Goal: Task Accomplishment & Management: Manage account settings

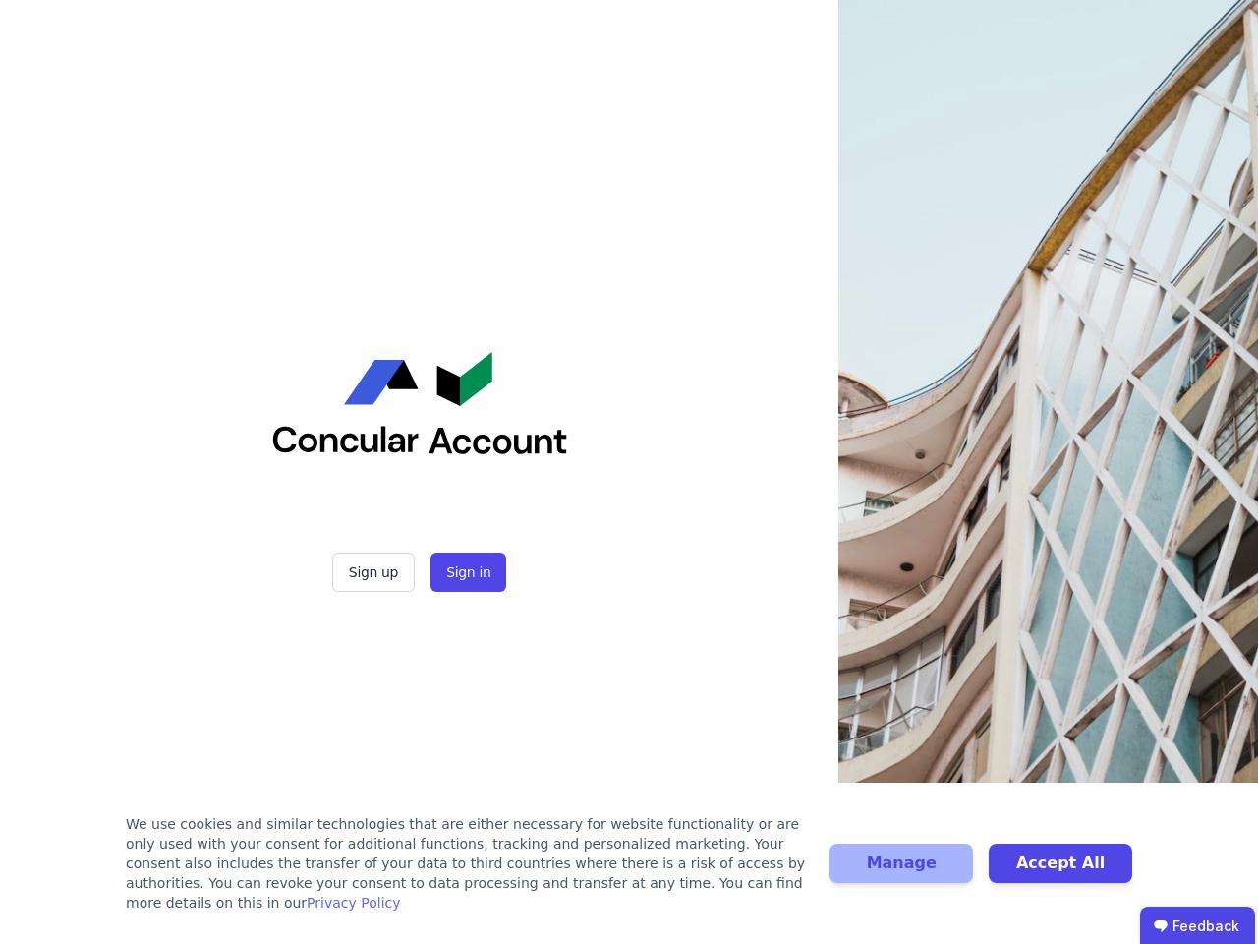
click at [629, 472] on div "Sign up Sign in" at bounding box center [419, 472] width 491 height 944
click at [375, 572] on button "Sign up" at bounding box center [373, 571] width 83 height 39
click at [466, 572] on button "Sign in" at bounding box center [469, 571] width 76 height 39
click at [629, 873] on div "We use cookies and similar technologies that are either necessary for website f…" at bounding box center [466, 863] width 680 height 98
click at [901, 873] on button "Manage" at bounding box center [902, 862] width 144 height 39
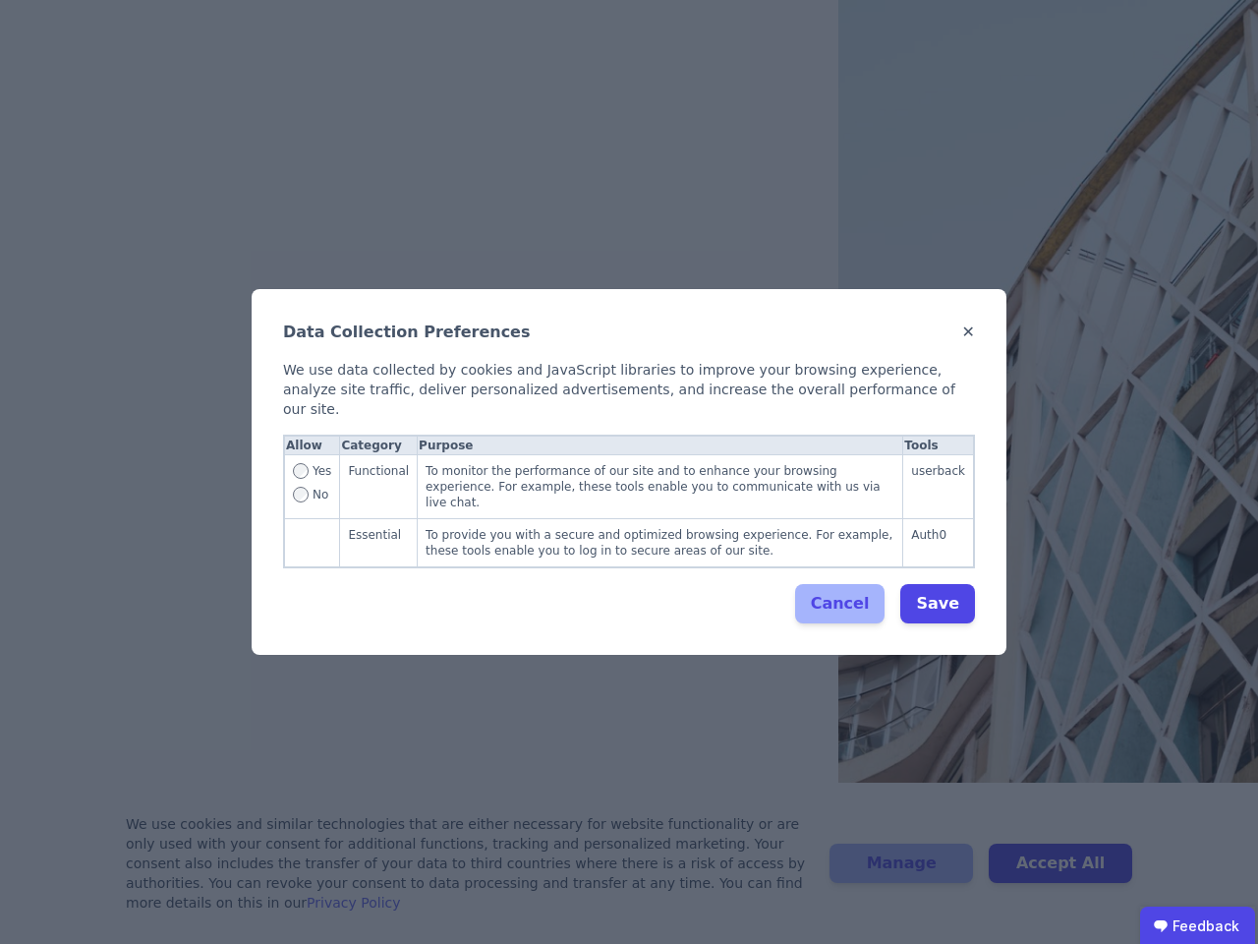
click at [1061, 873] on div "Data Collection Preferences ✕ We use data collected by cookies and JavaScript l…" at bounding box center [629, 472] width 1258 height 944
click at [1197, 925] on ubdiv "Feedback" at bounding box center [1197, 925] width 115 height 39
